Goal: Transaction & Acquisition: Obtain resource

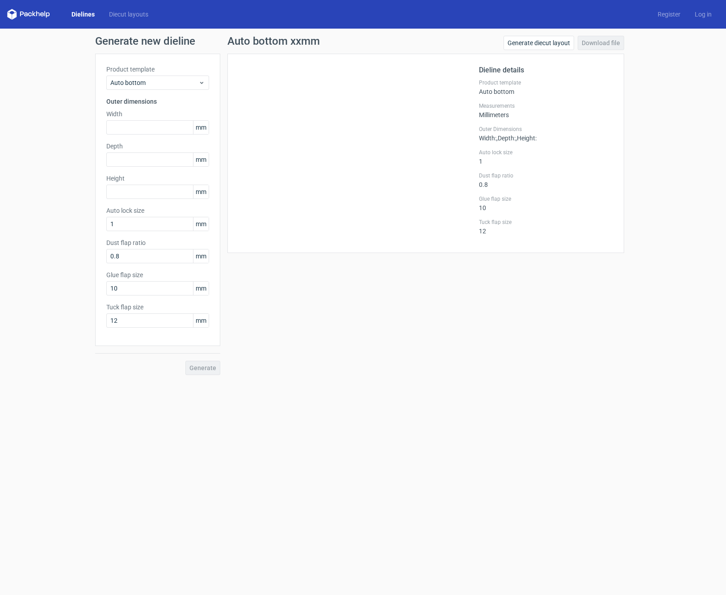
click at [101, 8] on div "Dielines Diecut layouts Register Log in" at bounding box center [363, 14] width 726 height 29
click at [118, 13] on link "Diecut layouts" at bounding box center [129, 14] width 54 height 9
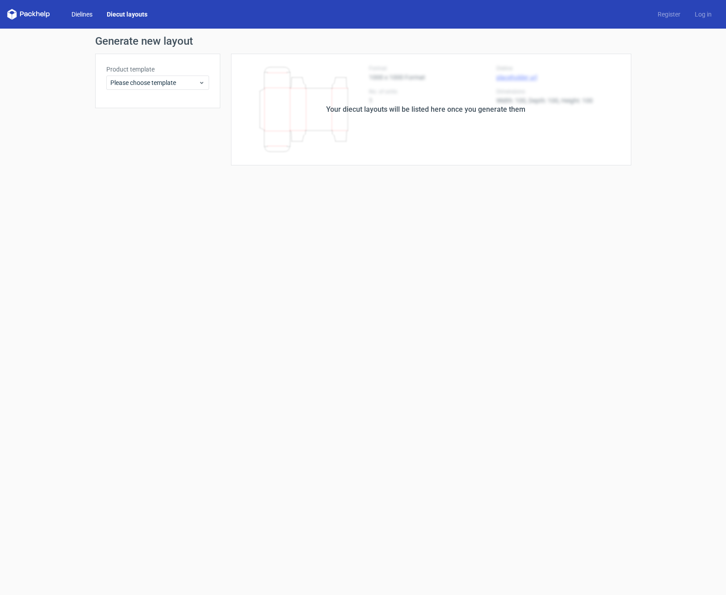
click at [84, 13] on link "Dielines" at bounding box center [81, 14] width 35 height 9
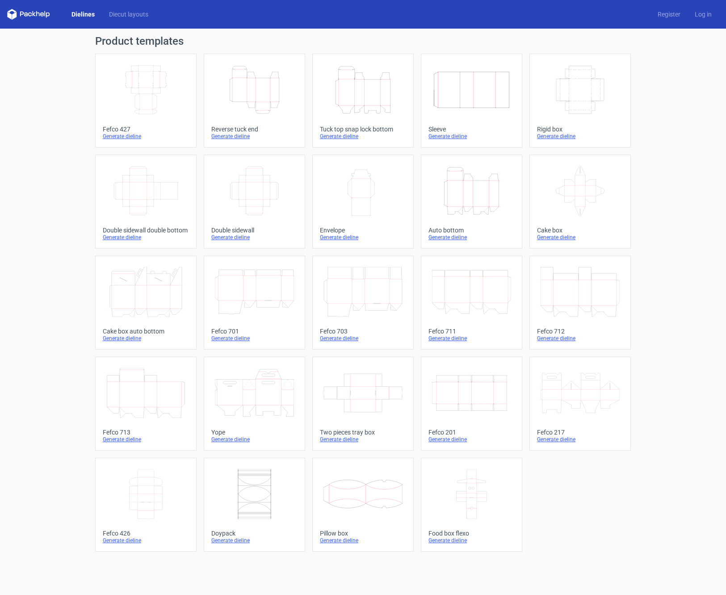
click at [225, 130] on div "Reverse tuck end" at bounding box center [254, 129] width 86 height 7
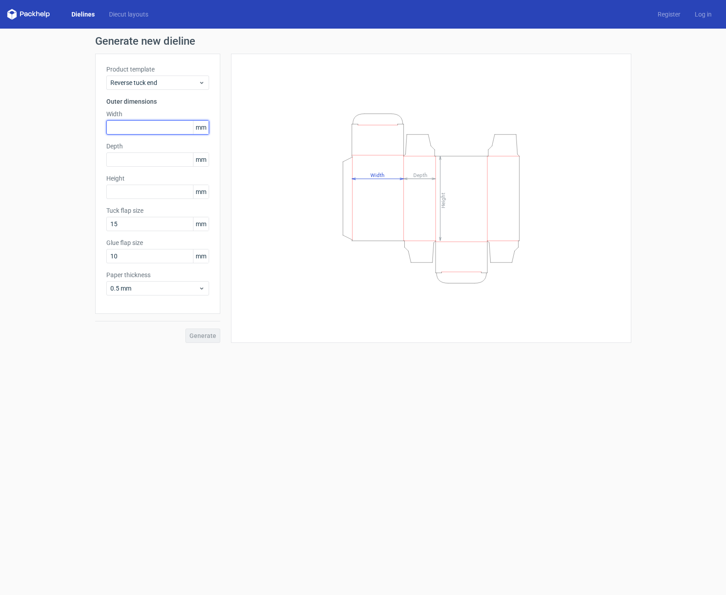
click at [152, 124] on input "text" at bounding box center [157, 127] width 103 height 14
type input "20"
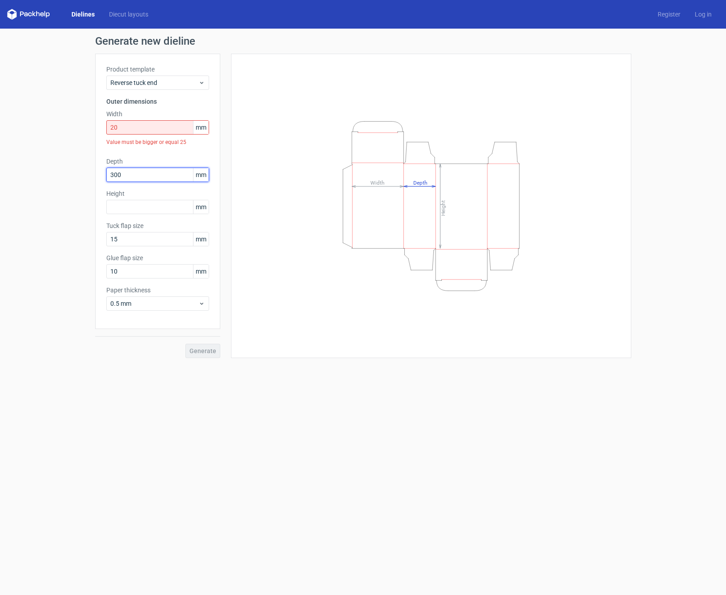
type input "300"
type input "200"
click at [151, 125] on input "20" at bounding box center [157, 127] width 103 height 14
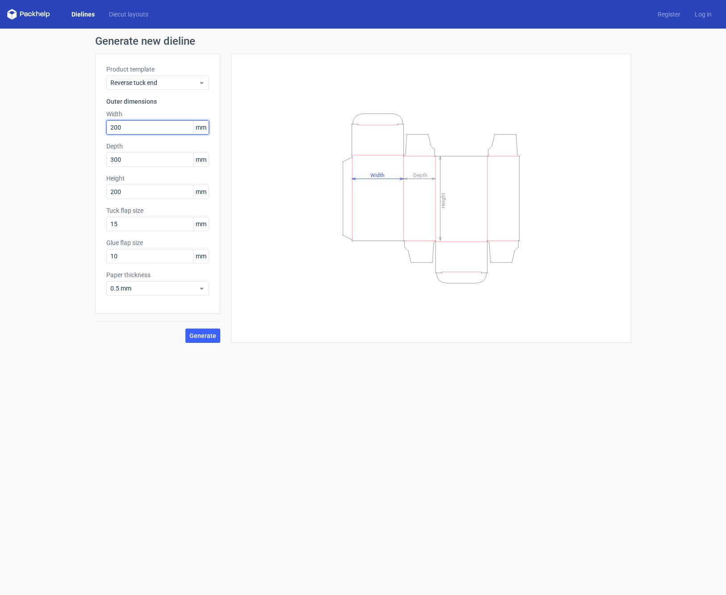
type input "200"
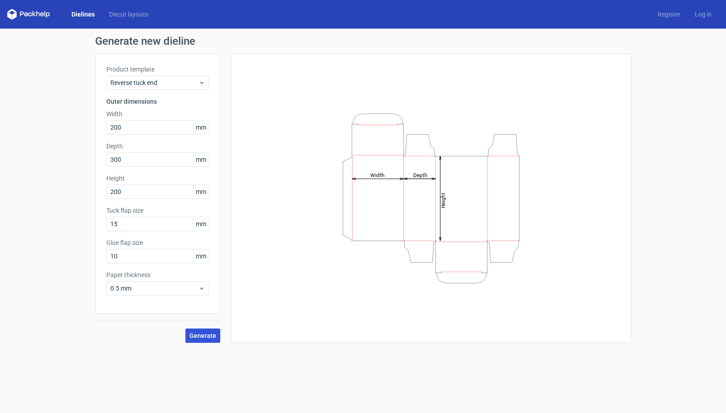
click at [211, 339] on button "Generate" at bounding box center [202, 335] width 35 height 14
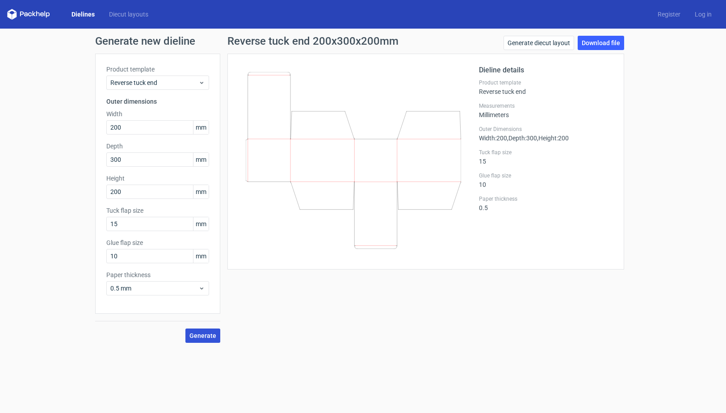
click at [214, 336] on span "Generate" at bounding box center [202, 335] width 27 height 6
click at [562, 45] on link "Generate diecut layout" at bounding box center [539, 43] width 71 height 14
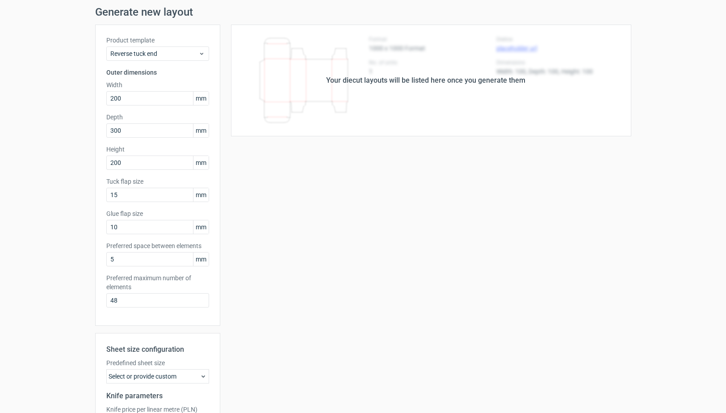
scroll to position [133, 0]
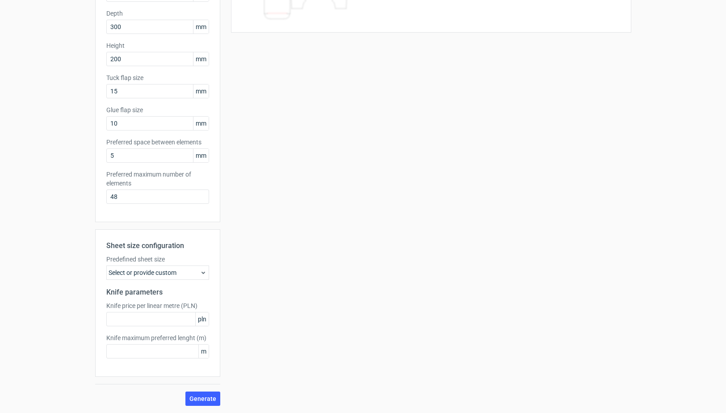
click at [185, 276] on div "Select or provide custom" at bounding box center [157, 272] width 103 height 14
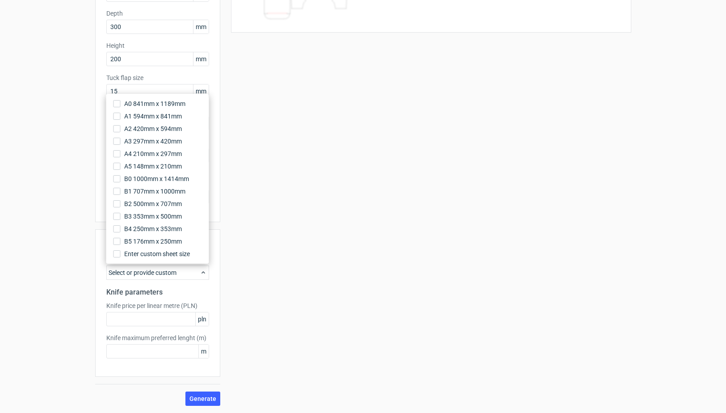
click at [248, 313] on div "Your diecut layouts will be listed here once you generate them Height Depth Wid…" at bounding box center [425, 163] width 411 height 485
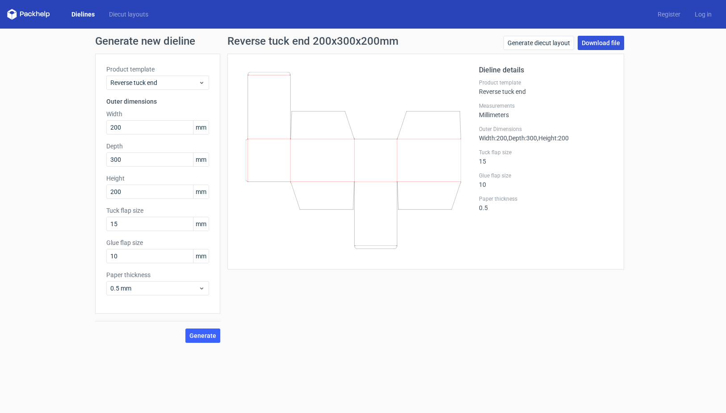
click at [597, 43] on link "Download file" at bounding box center [601, 43] width 46 height 14
click at [553, 42] on link "Generate diecut layout" at bounding box center [539, 43] width 71 height 14
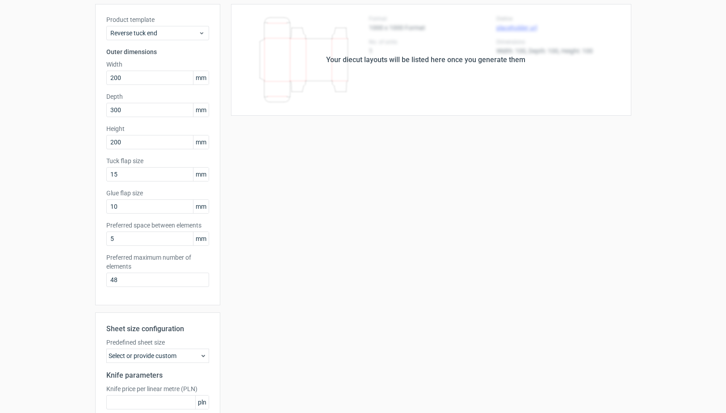
scroll to position [133, 0]
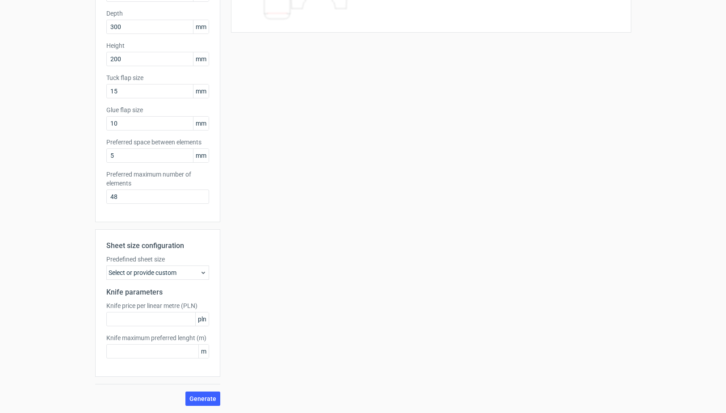
click at [160, 272] on div "Select or provide custom" at bounding box center [157, 272] width 103 height 14
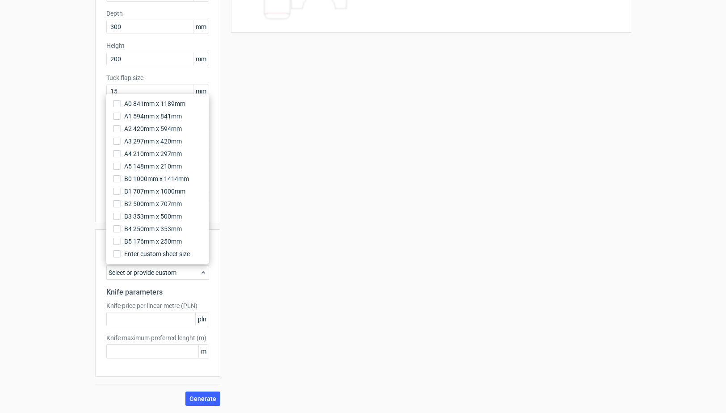
click at [304, 292] on div "Your diecut layouts will be listed here once you generate them Height Depth Wid…" at bounding box center [425, 163] width 411 height 485
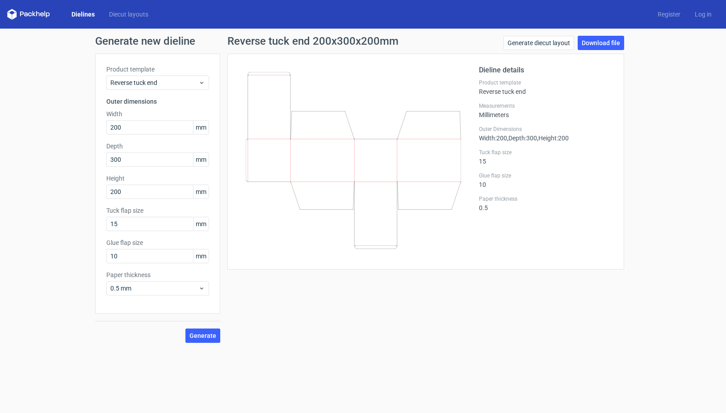
click at [607, 52] on div "Generate diecut layout Download file" at bounding box center [564, 45] width 121 height 18
click at [612, 44] on link "Download file" at bounding box center [601, 43] width 46 height 14
click at [609, 45] on link "Download file" at bounding box center [601, 43] width 46 height 14
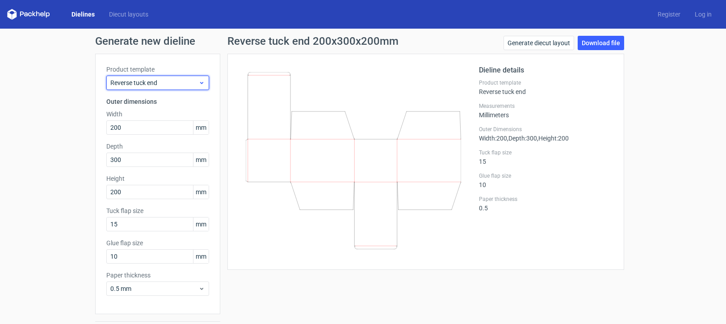
click at [161, 83] on span "Reverse tuck end" at bounding box center [154, 82] width 88 height 9
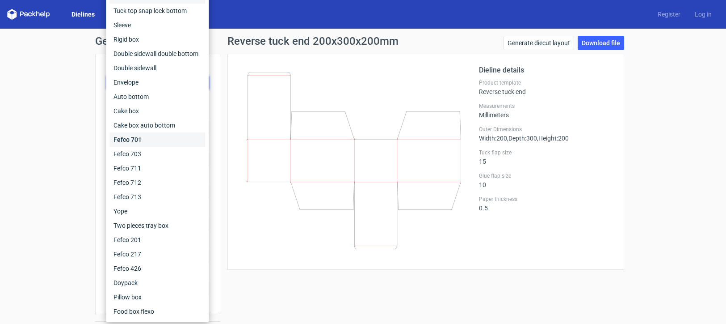
click at [142, 145] on div "Fefco 701" at bounding box center [158, 139] width 96 height 14
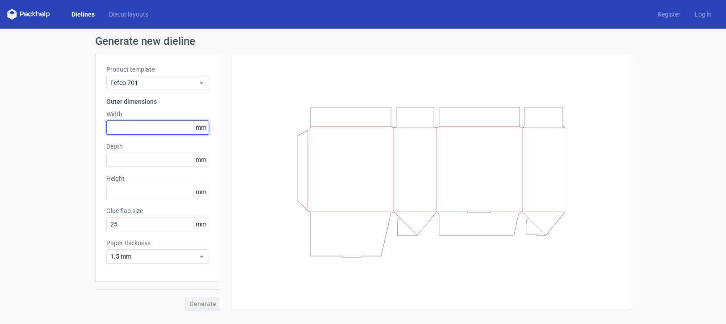
click at [136, 124] on input "text" at bounding box center [157, 127] width 103 height 14
type input "200"
type input "300"
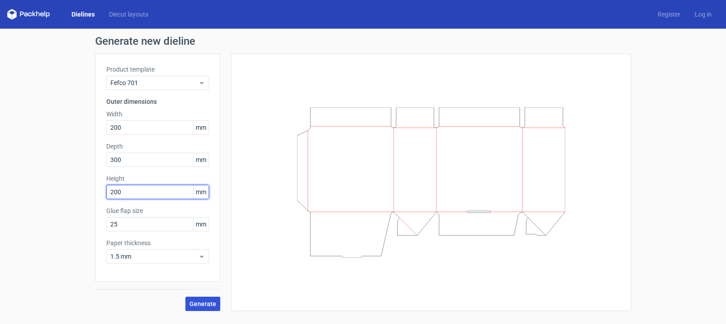
type input "200"
click at [201, 303] on span "Generate" at bounding box center [202, 303] width 27 height 6
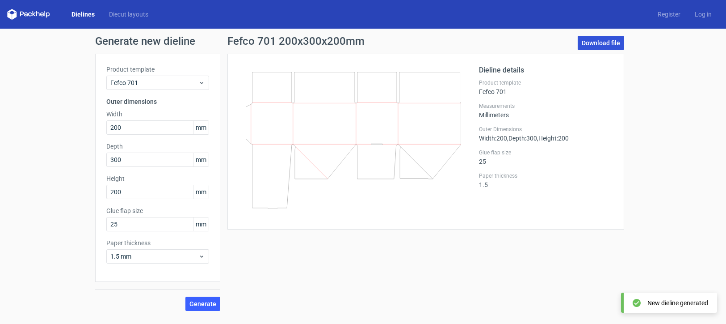
click at [623, 44] on link "Download file" at bounding box center [601, 43] width 46 height 14
